Goal: Task Accomplishment & Management: Use online tool/utility

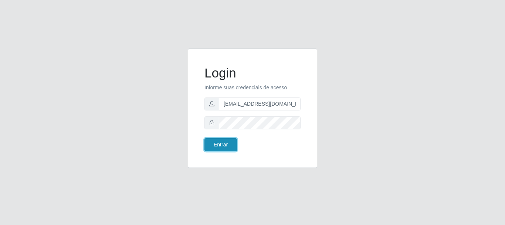
click at [212, 139] on button "Entrar" at bounding box center [221, 144] width 33 height 13
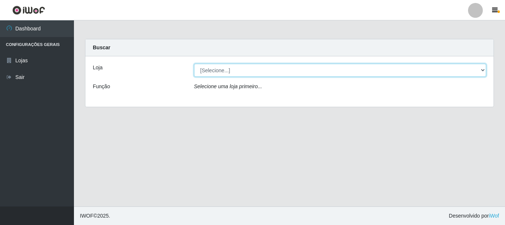
click at [486, 70] on select "[Selecione...] SuperFácil Atacado - Rodoviária" at bounding box center [340, 70] width 293 height 13
select select "400"
click at [194, 64] on select "[Selecione...] SuperFácil Atacado - Rodoviária" at bounding box center [340, 70] width 293 height 13
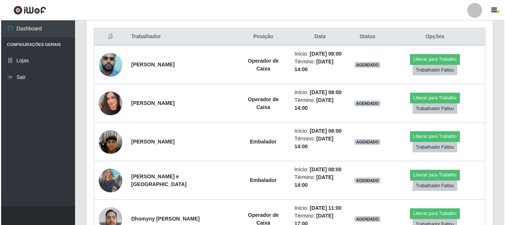
scroll to position [259, 0]
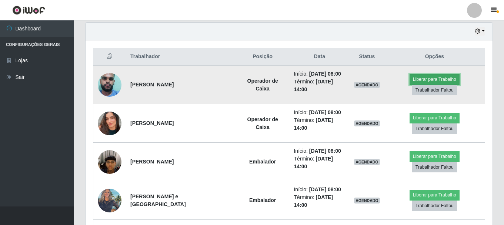
click at [442, 77] on button "Liberar para Trabalho" at bounding box center [434, 79] width 50 height 10
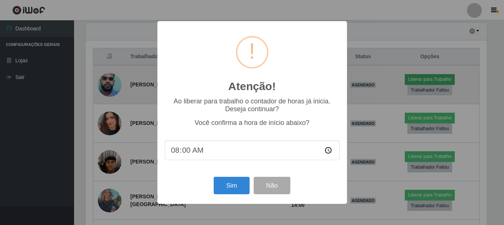
scroll to position [154, 403]
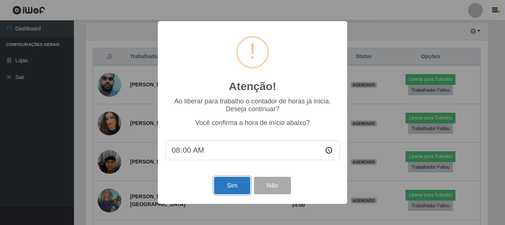
click at [231, 189] on button "Sim" at bounding box center [232, 184] width 36 height 17
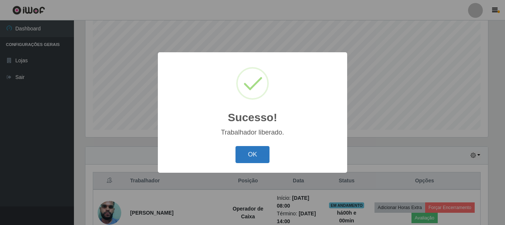
click at [246, 161] on button "OK" at bounding box center [253, 154] width 34 height 17
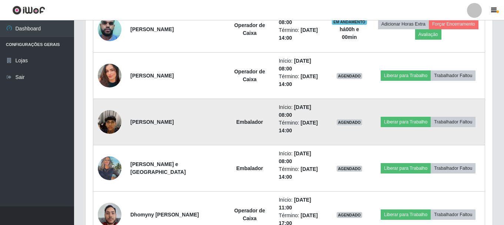
scroll to position [320, 0]
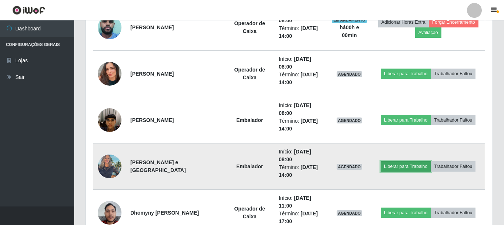
click at [415, 167] on button "Liberar para Trabalho" at bounding box center [405, 166] width 50 height 10
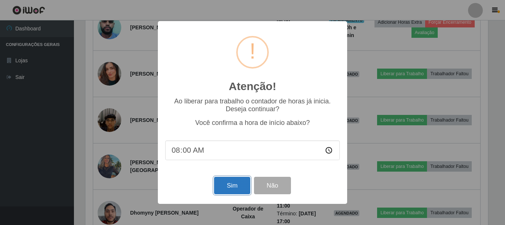
click at [232, 184] on button "Sim" at bounding box center [232, 184] width 36 height 17
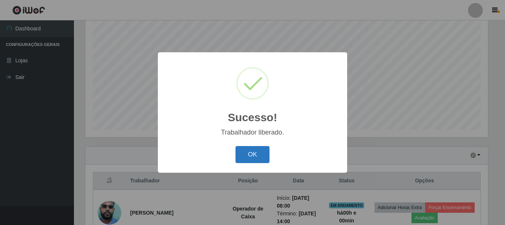
click at [249, 158] on button "OK" at bounding box center [253, 154] width 34 height 17
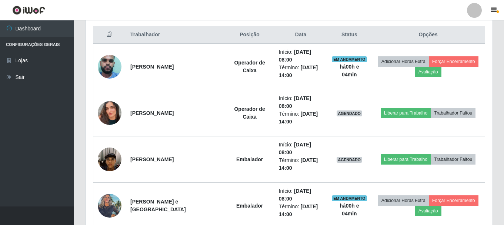
scroll to position [283, 0]
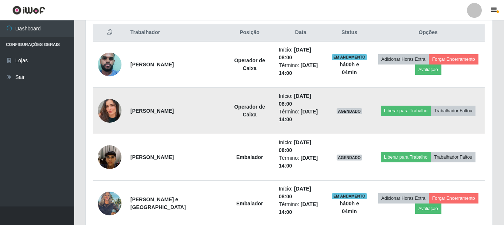
click at [104, 110] on img at bounding box center [110, 111] width 24 height 42
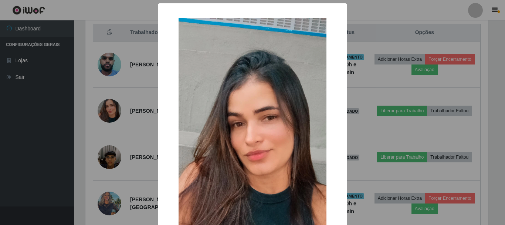
click at [134, 118] on div "× OK Cancel" at bounding box center [252, 112] width 505 height 225
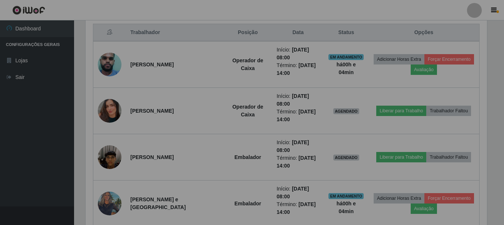
scroll to position [154, 407]
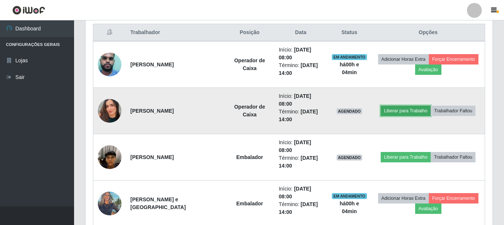
click at [403, 110] on button "Liberar para Trabalho" at bounding box center [405, 110] width 50 height 10
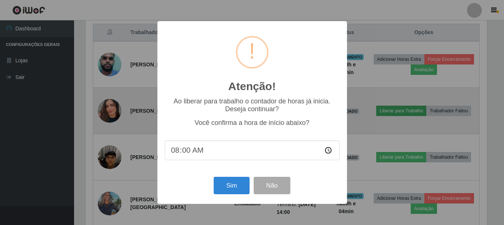
scroll to position [154, 403]
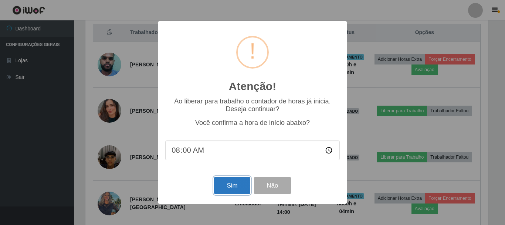
click at [242, 181] on button "Sim" at bounding box center [232, 184] width 36 height 17
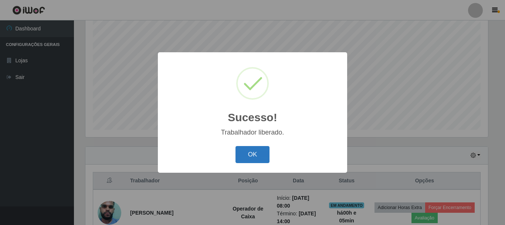
click at [254, 155] on button "OK" at bounding box center [253, 154] width 34 height 17
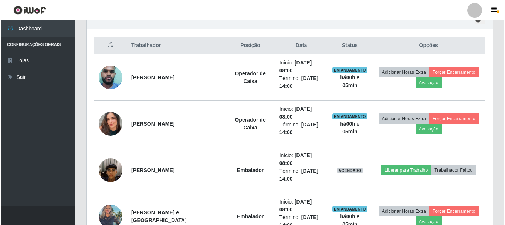
scroll to position [283, 0]
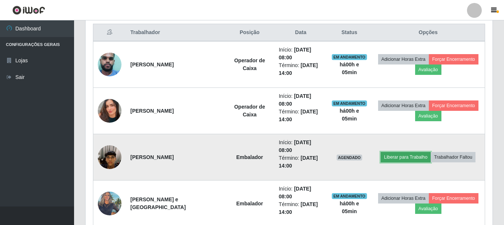
click at [403, 161] on button "Liberar para Trabalho" at bounding box center [405, 157] width 50 height 10
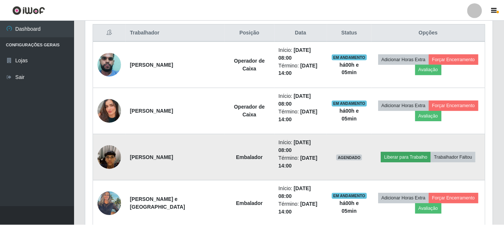
scroll to position [154, 403]
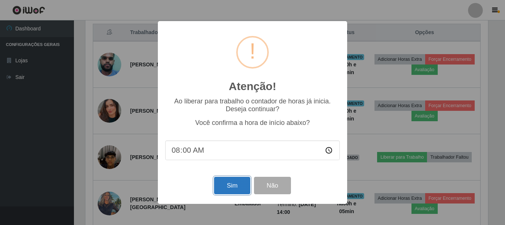
click at [229, 185] on button "Sim" at bounding box center [232, 184] width 36 height 17
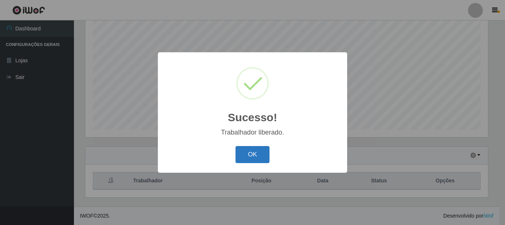
click at [242, 152] on button "OK" at bounding box center [253, 154] width 34 height 17
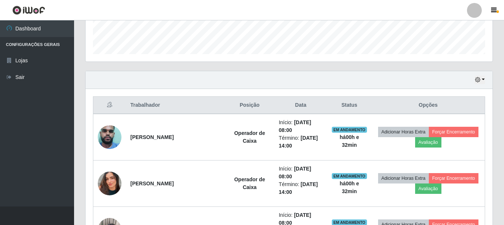
scroll to position [135, 0]
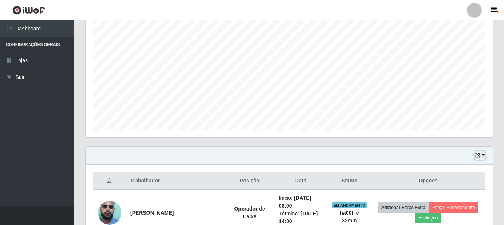
click at [481, 153] on button "button" at bounding box center [479, 155] width 10 height 9
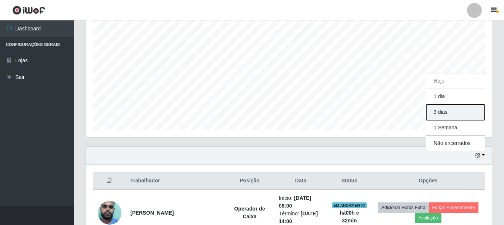
click at [460, 113] on button "3 dias" at bounding box center [455, 112] width 58 height 16
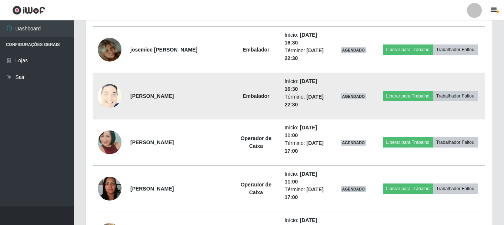
scroll to position [912, 0]
